Goal: Task Accomplishment & Management: Use online tool/utility

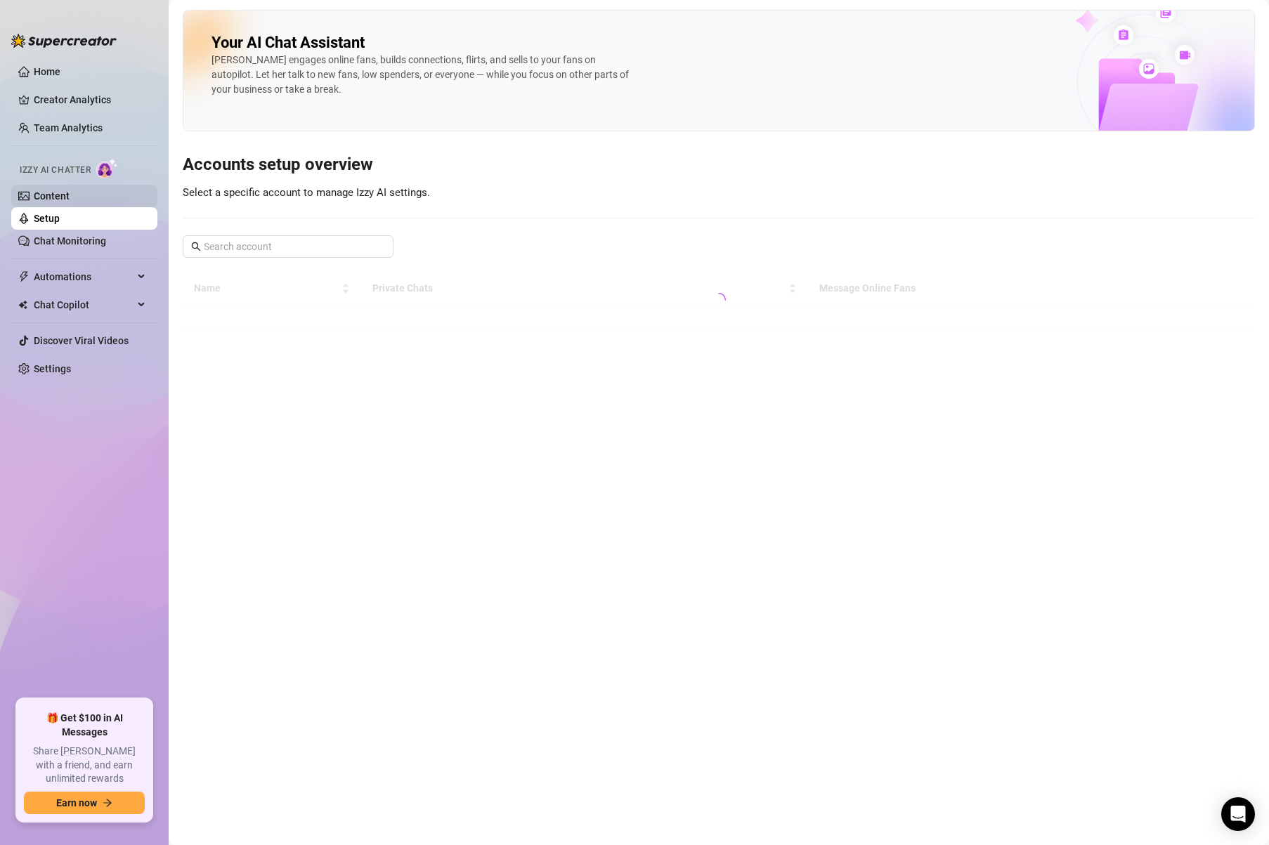
click at [69, 194] on link "Content" at bounding box center [52, 195] width 36 height 11
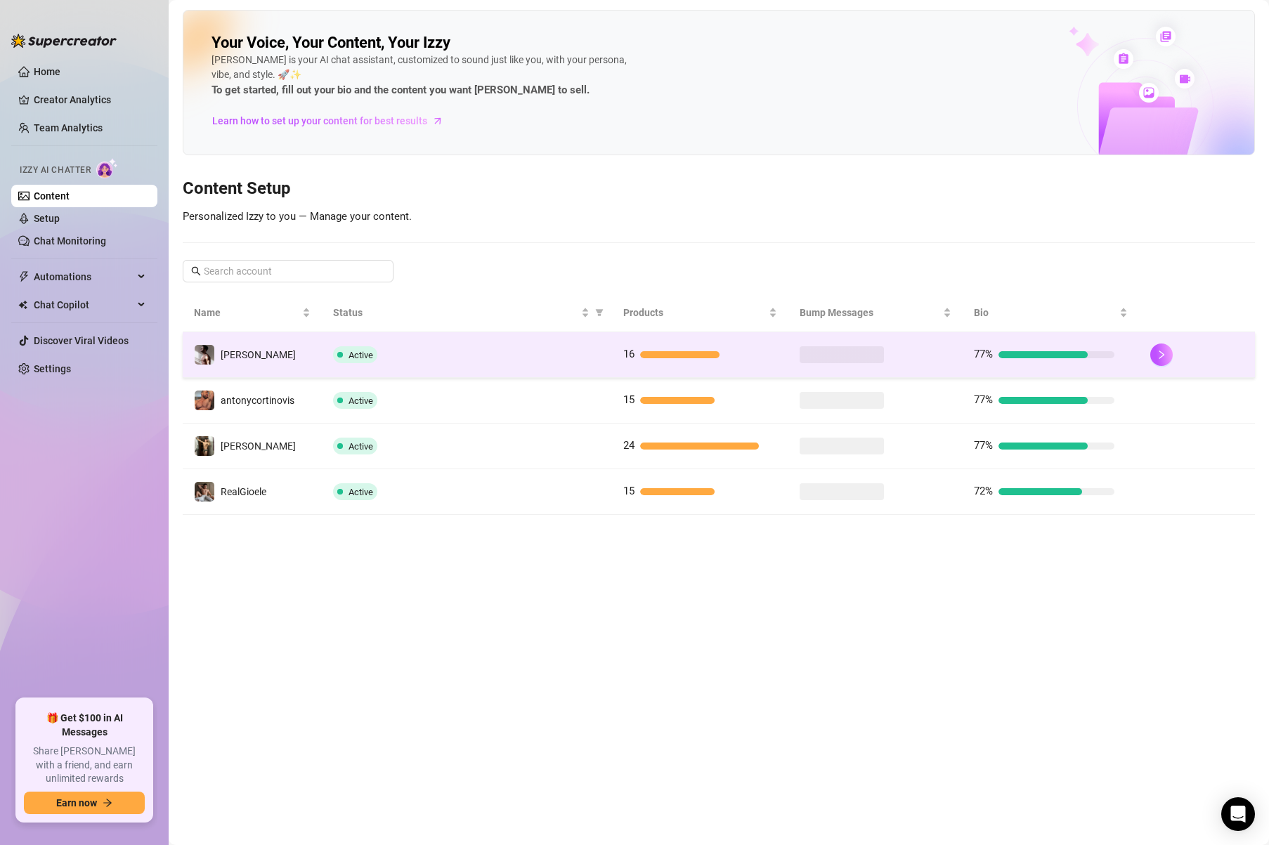
click at [302, 347] on td "[PERSON_NAME]" at bounding box center [252, 355] width 139 height 46
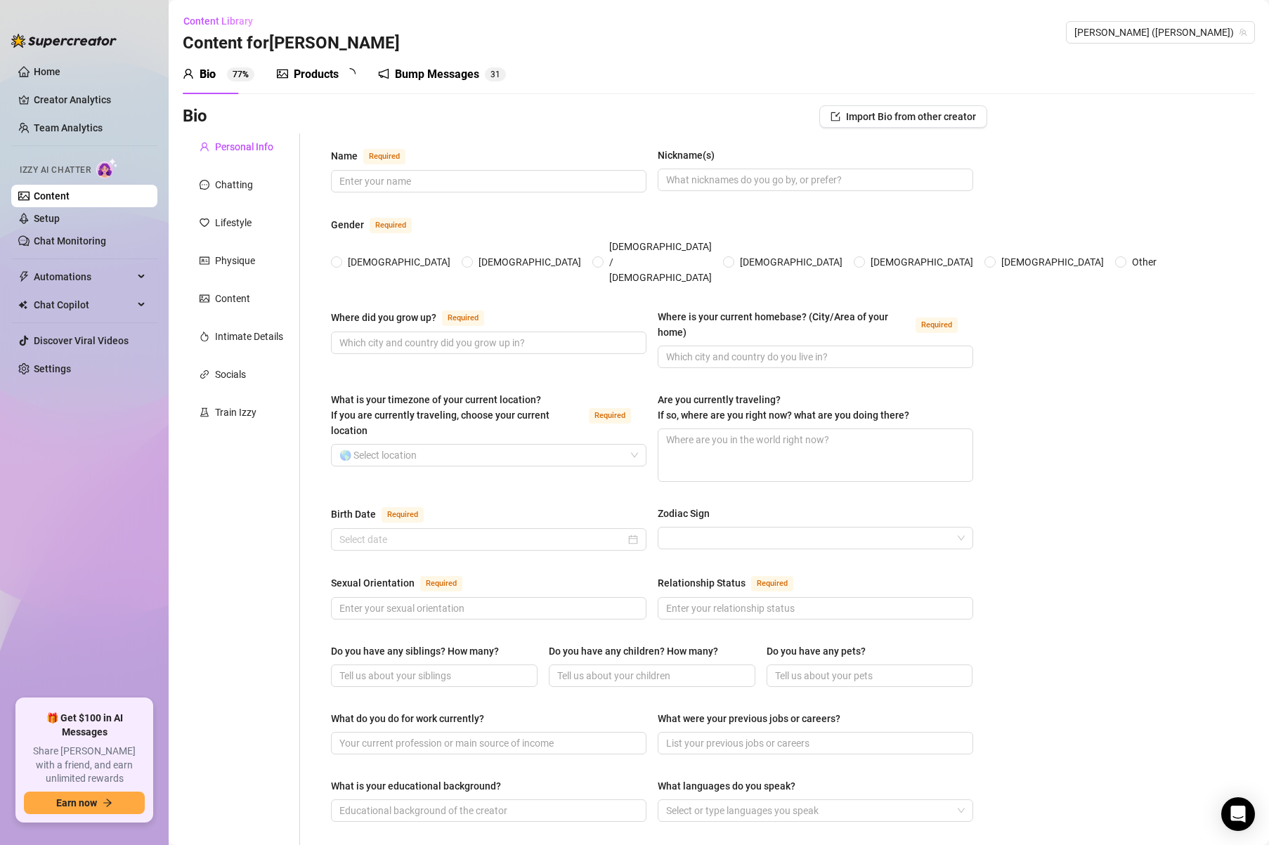
click at [402, 77] on div "Bump Messages" at bounding box center [437, 74] width 84 height 17
click at [405, 77] on div "Bump Messages" at bounding box center [437, 74] width 84 height 17
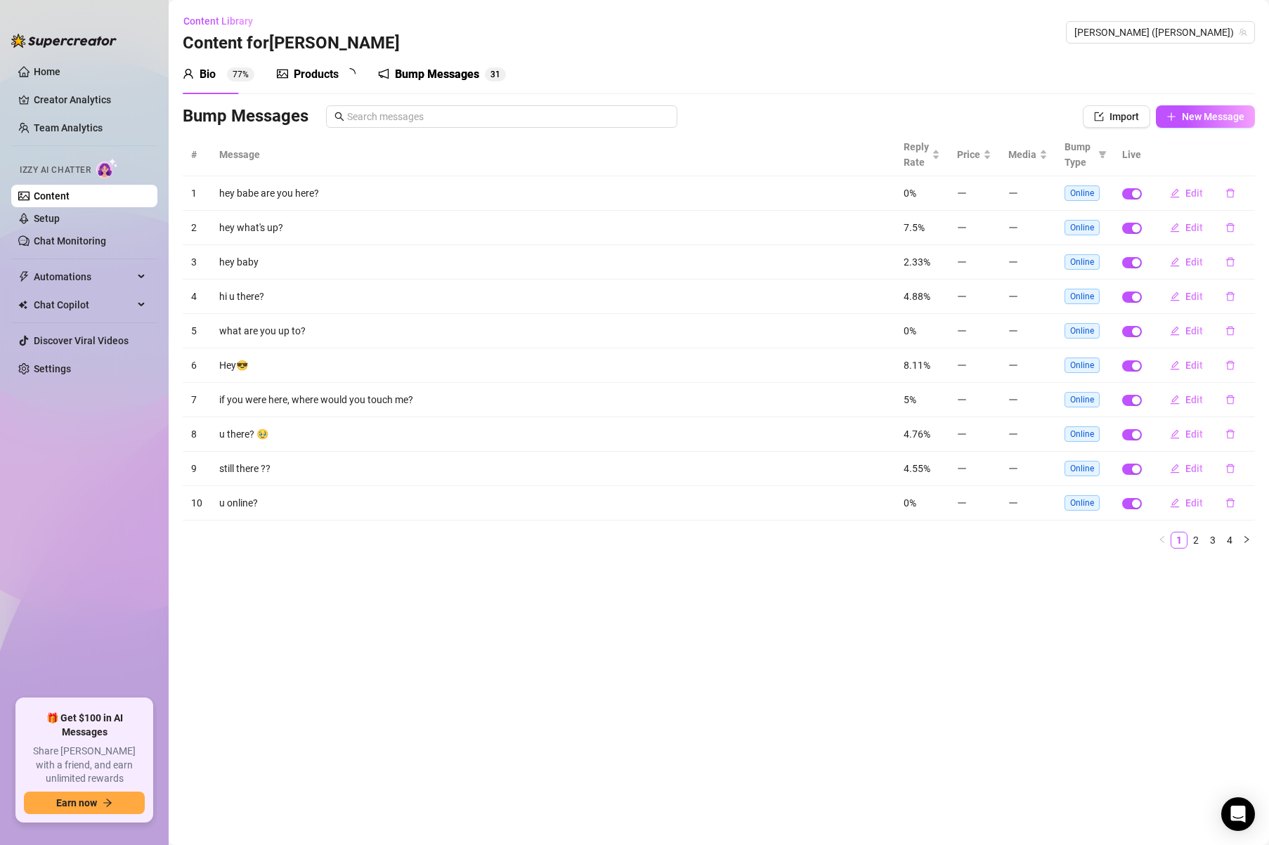
click at [408, 77] on div "Bump Messages" at bounding box center [437, 74] width 84 height 17
click at [66, 193] on link "Content" at bounding box center [52, 195] width 36 height 11
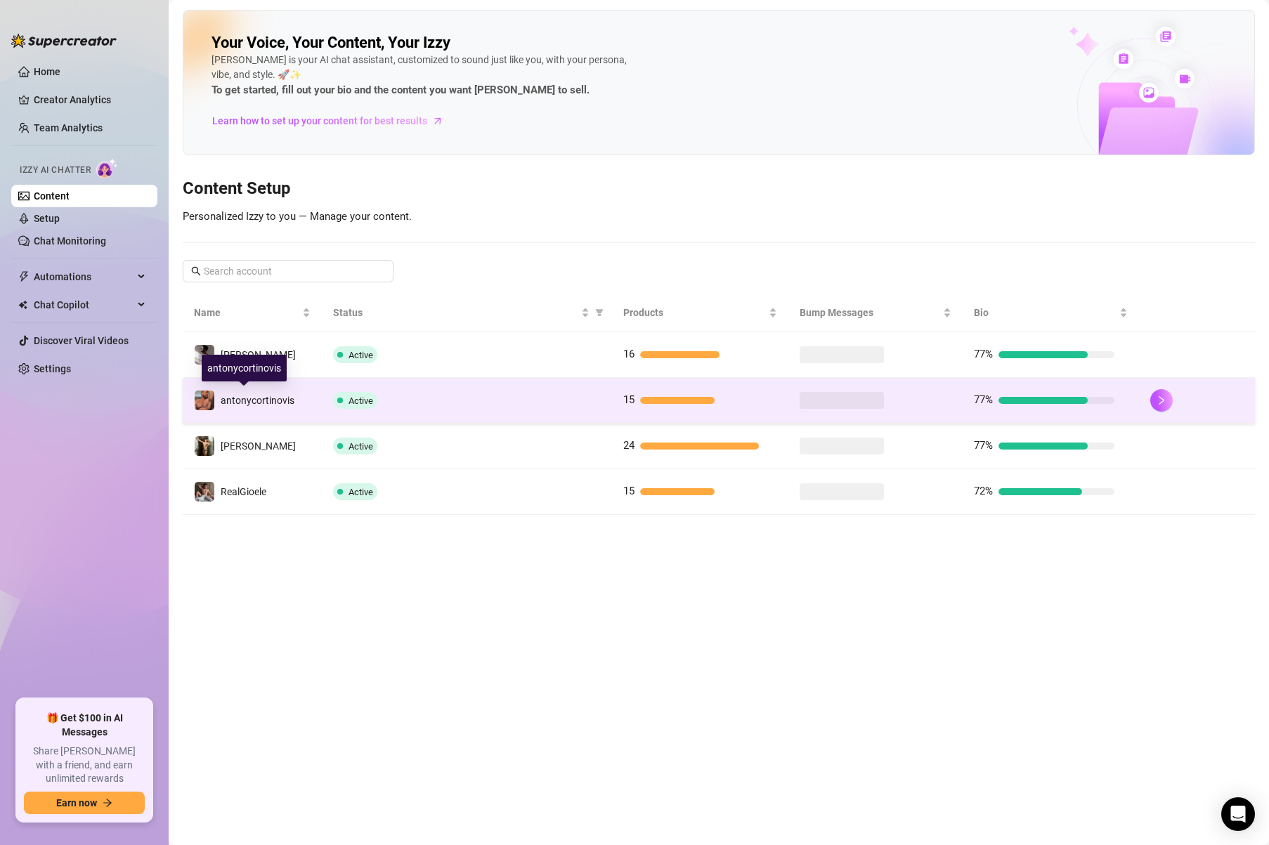
click at [286, 395] on span "antonycortinovis" at bounding box center [258, 400] width 74 height 11
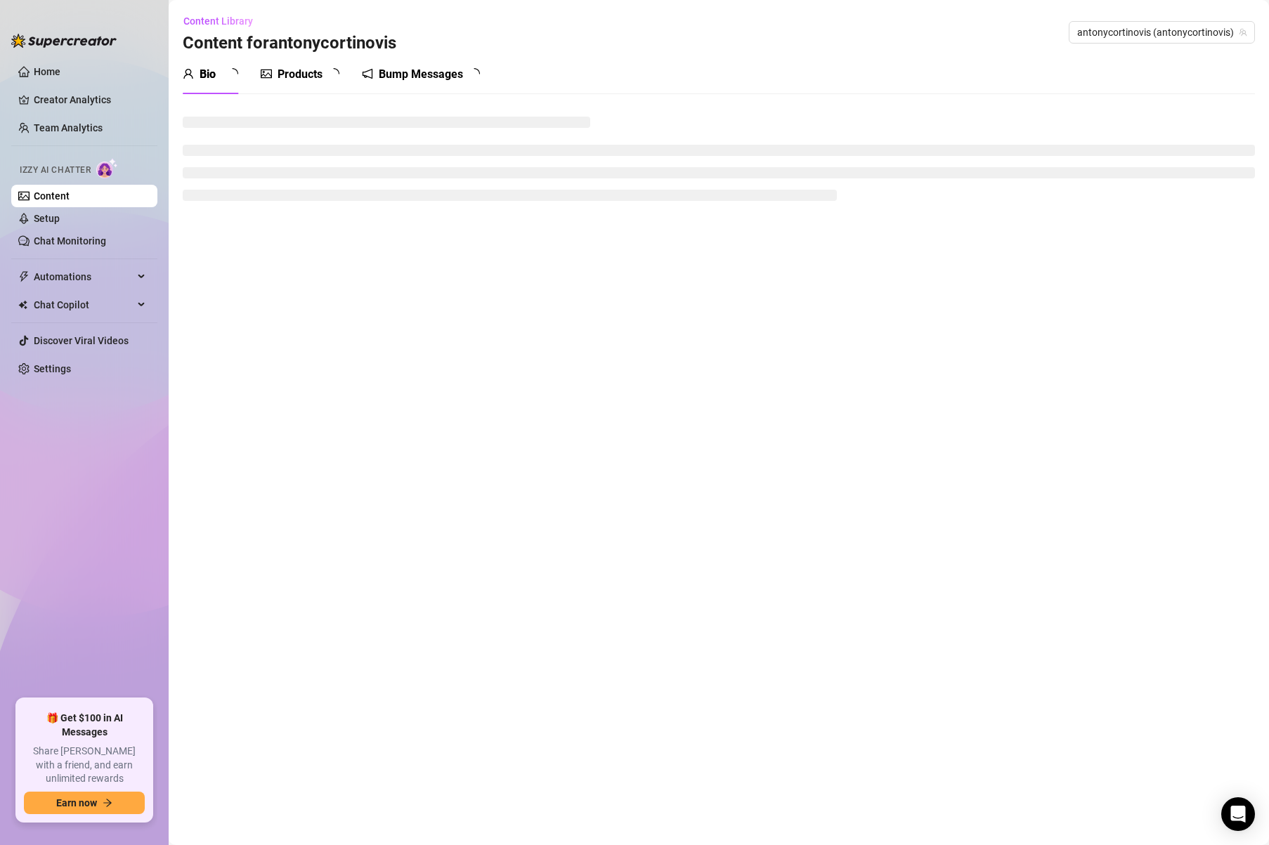
click at [431, 73] on div "Bump Messages" at bounding box center [421, 74] width 84 height 17
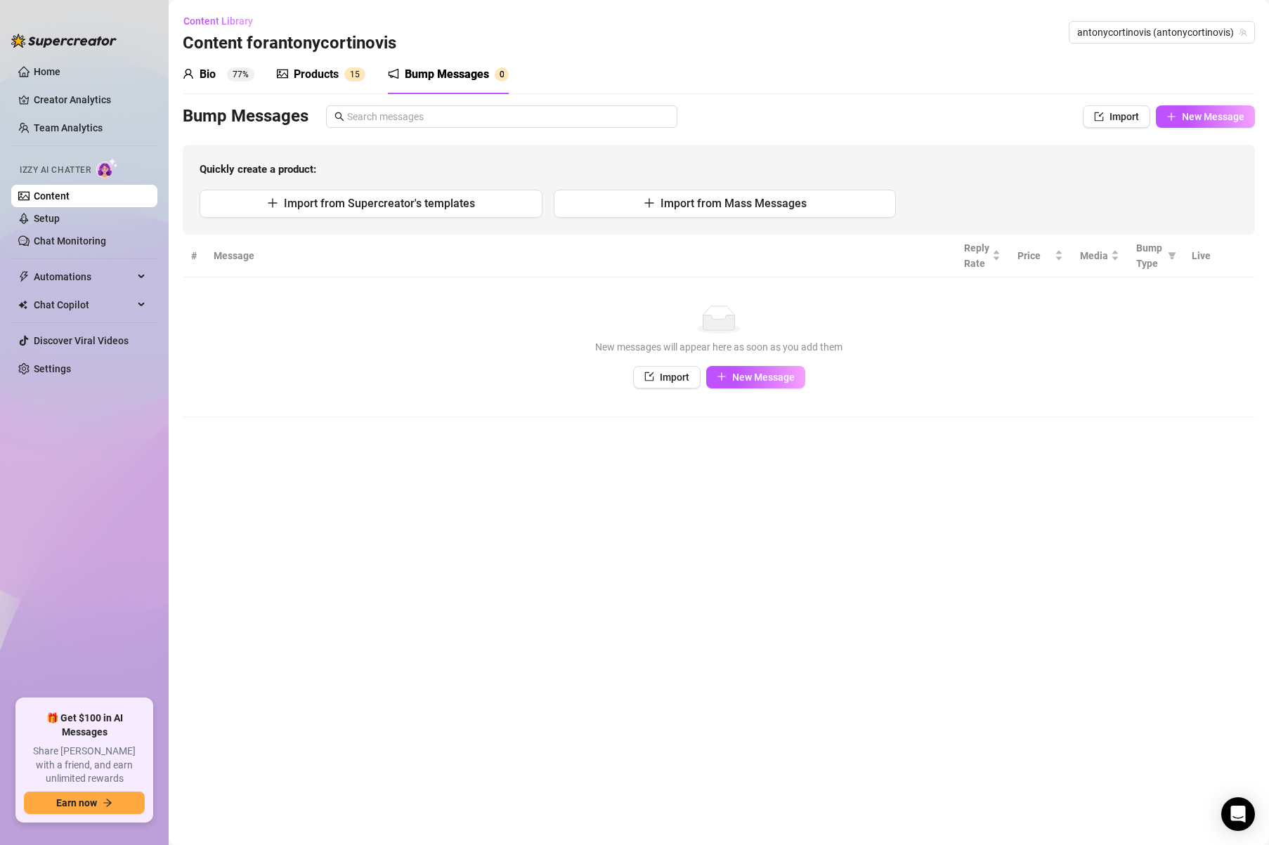
click at [60, 190] on link "Content" at bounding box center [52, 195] width 36 height 11
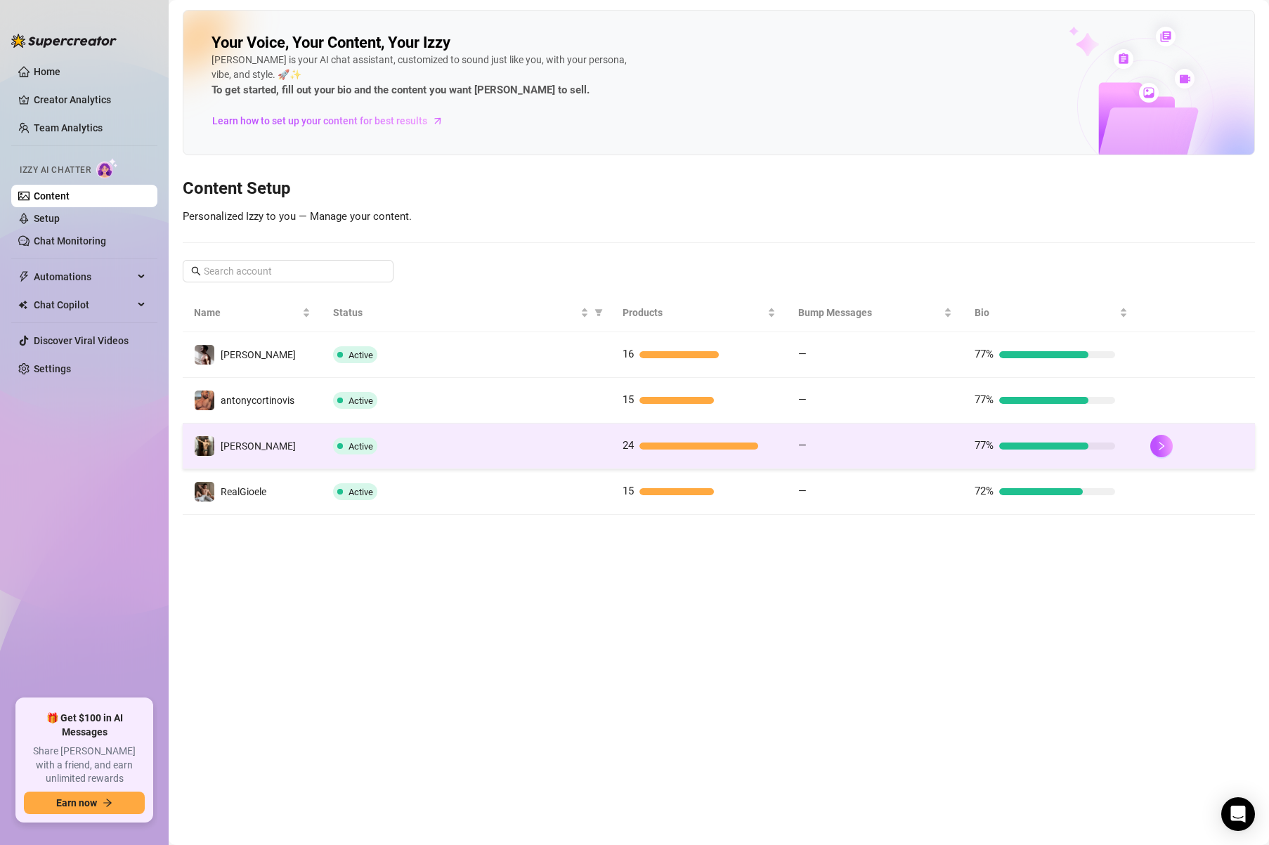
click at [306, 443] on td "[PERSON_NAME]" at bounding box center [252, 447] width 139 height 46
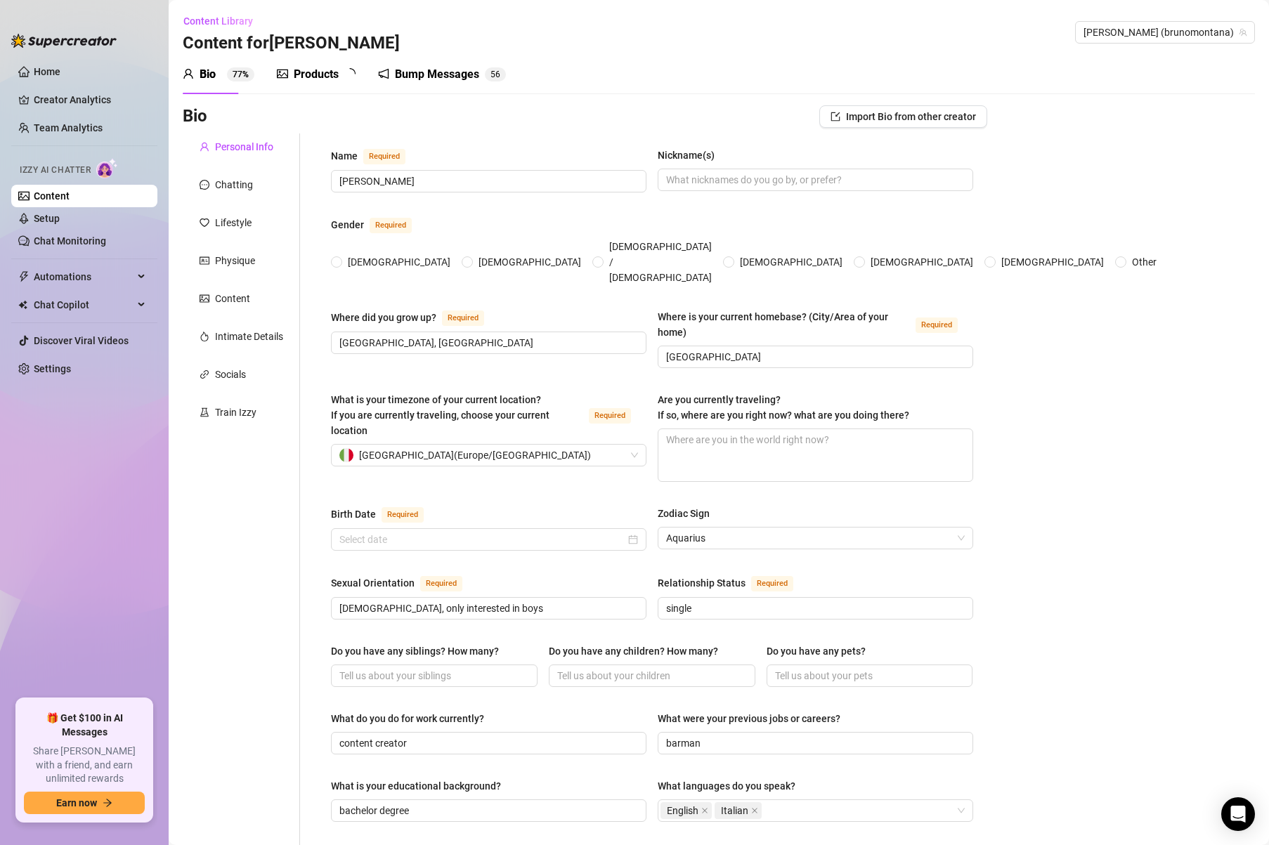
radio input "true"
type input "February 19th, 2002"
click at [60, 194] on link "Content" at bounding box center [52, 195] width 36 height 11
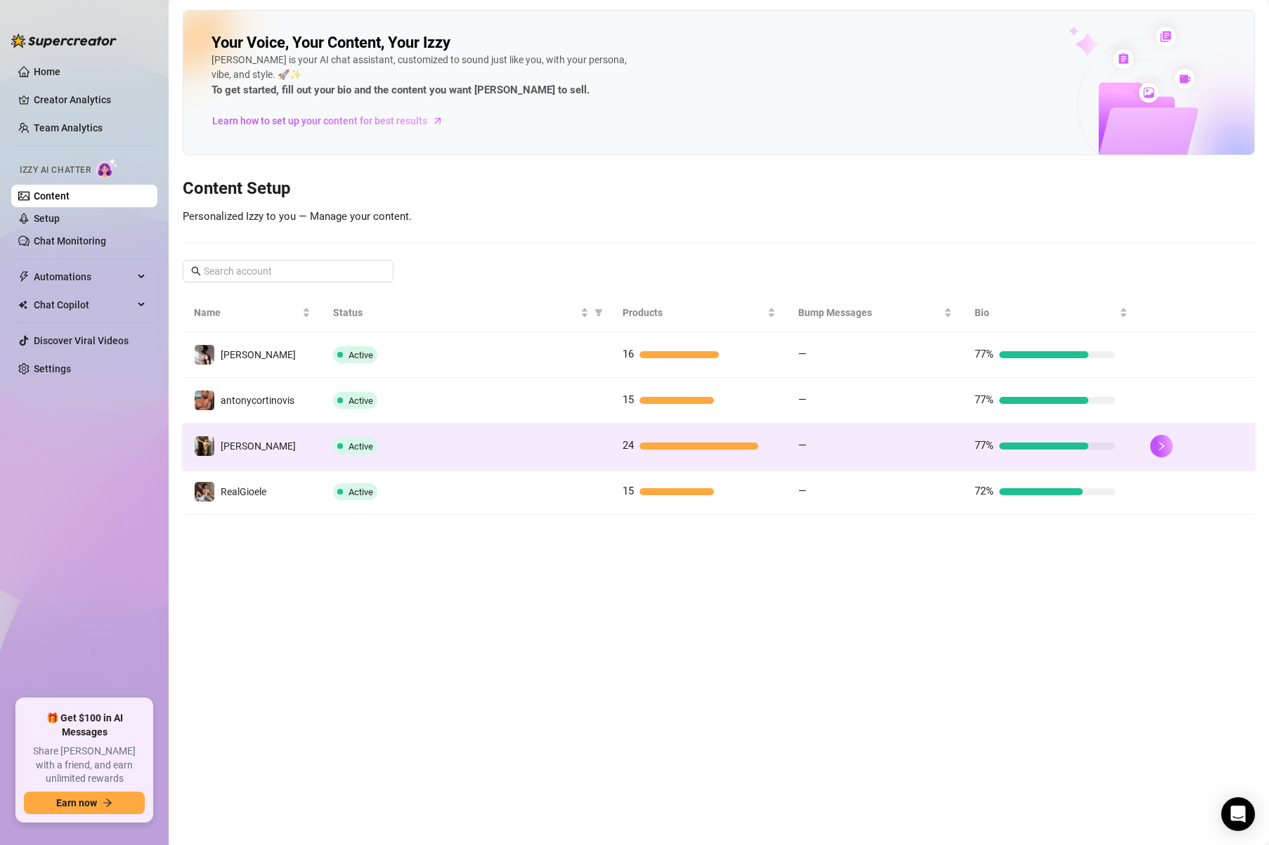
click at [288, 442] on td "[PERSON_NAME]" at bounding box center [252, 447] width 139 height 46
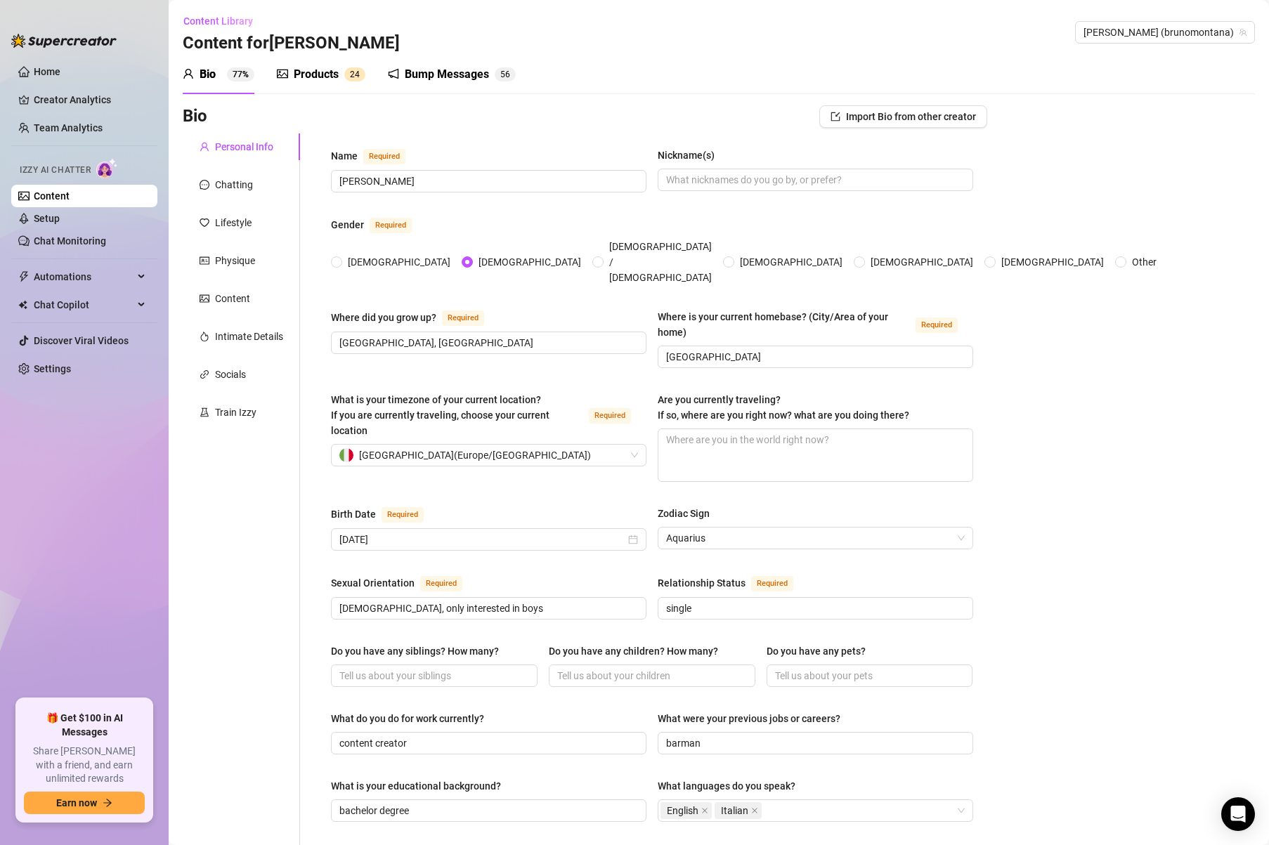
click at [429, 76] on div "Bump Messages" at bounding box center [447, 74] width 84 height 17
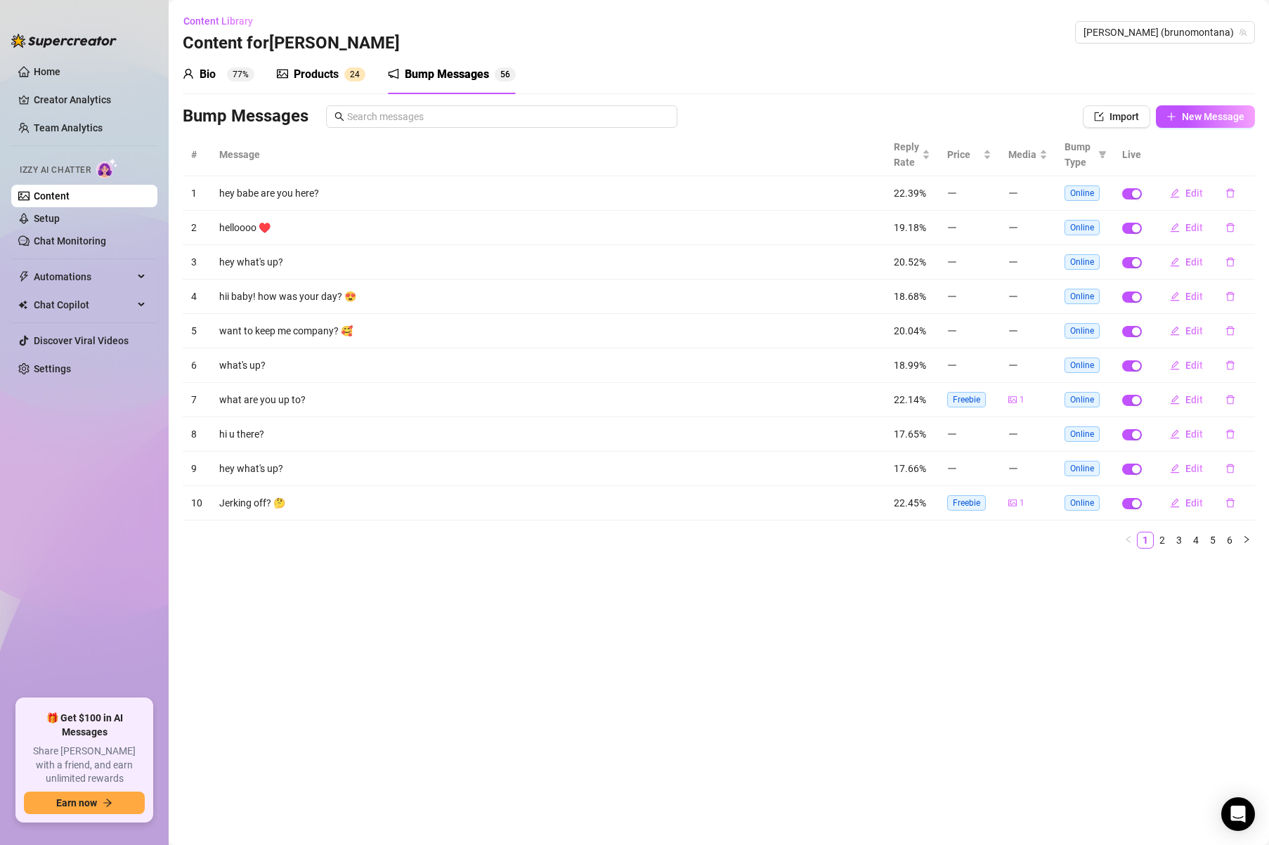
click at [51, 197] on link "Content" at bounding box center [52, 195] width 36 height 11
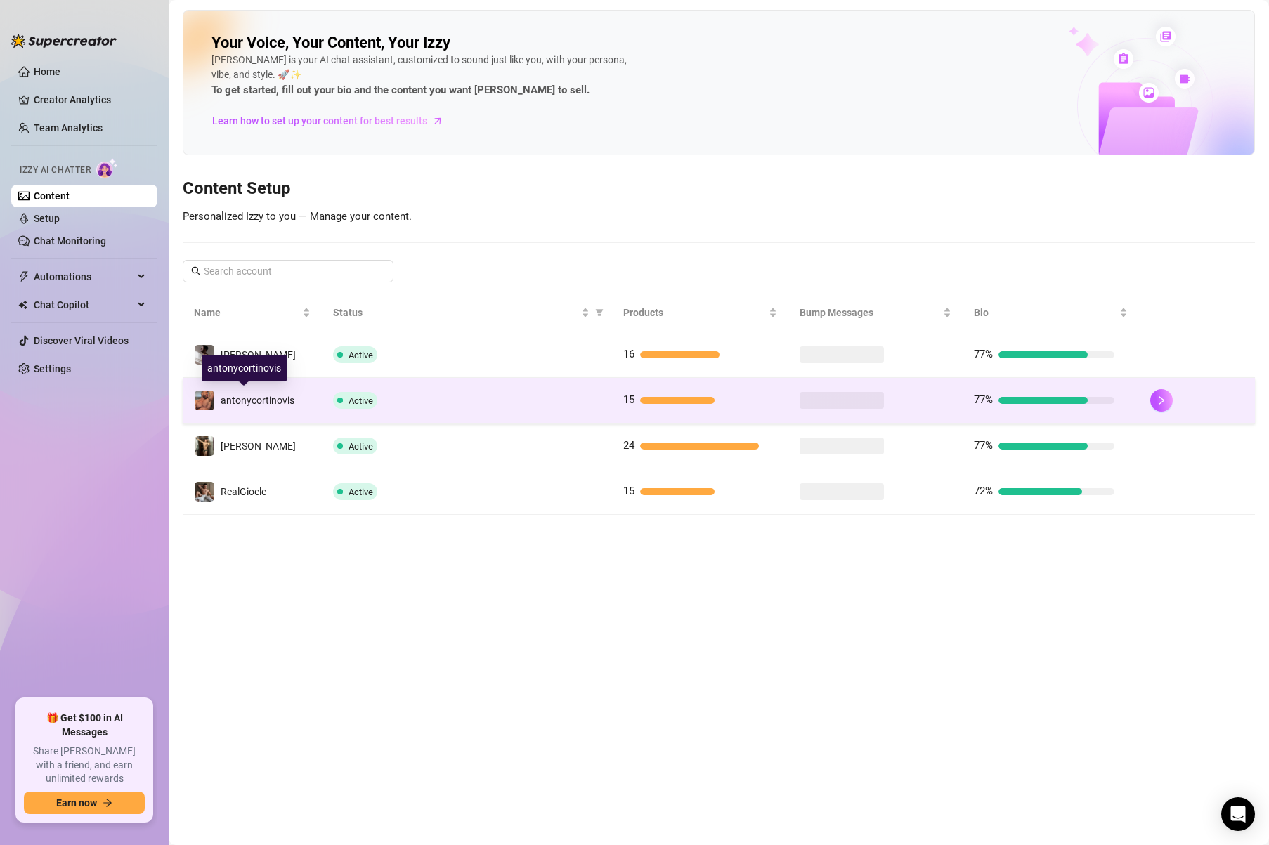
click at [252, 405] on span "antonycortinovis" at bounding box center [258, 400] width 74 height 11
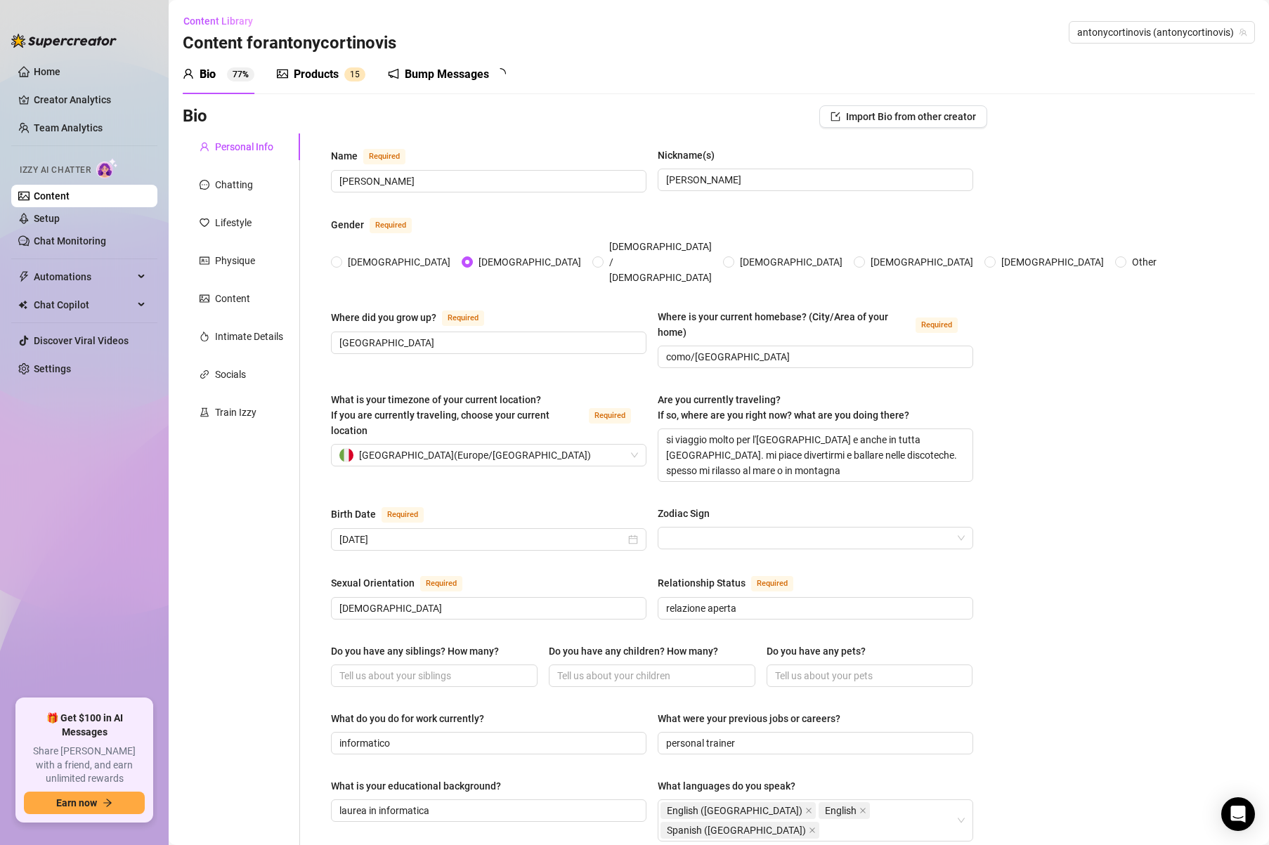
click at [436, 76] on div "Bump Messages" at bounding box center [447, 74] width 84 height 17
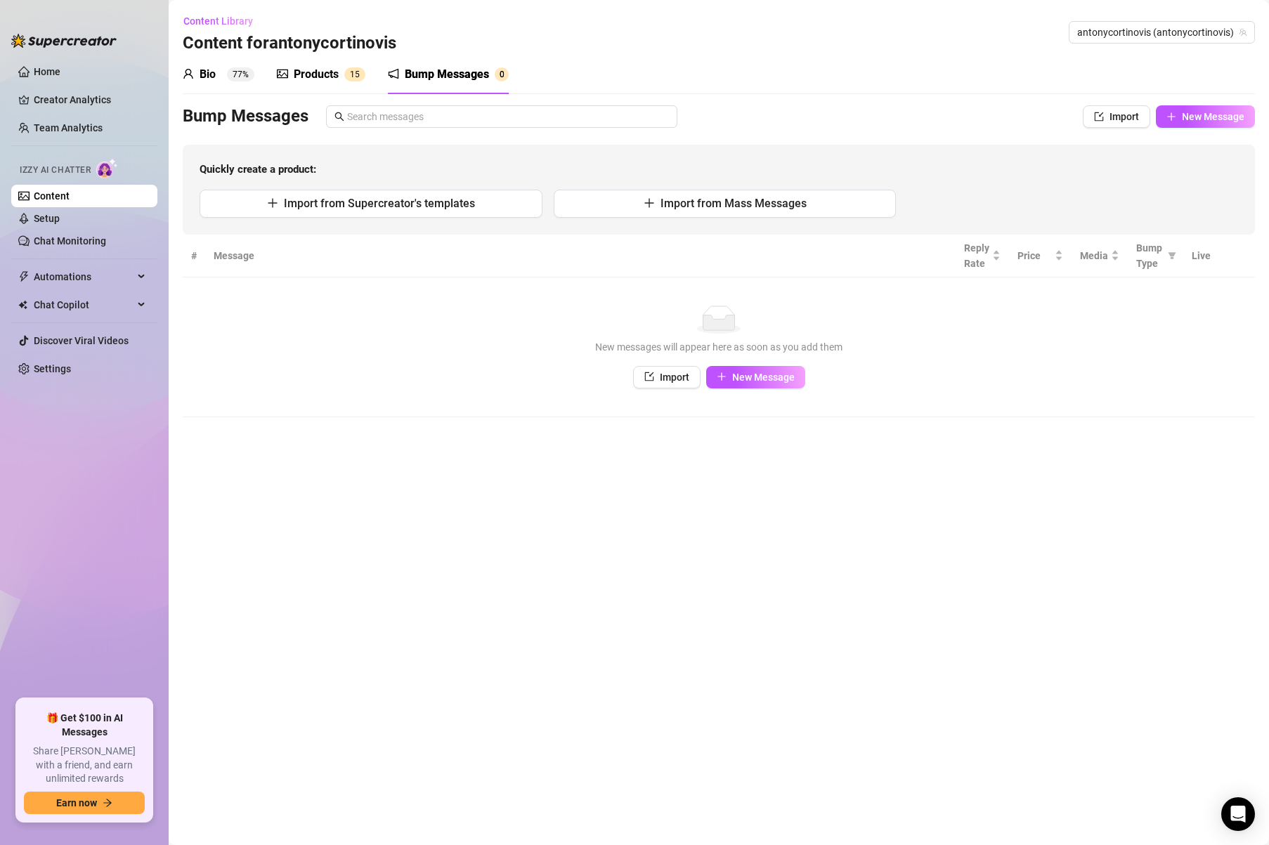
click at [70, 190] on link "Content" at bounding box center [52, 195] width 36 height 11
